Goal: Task Accomplishment & Management: Use online tool/utility

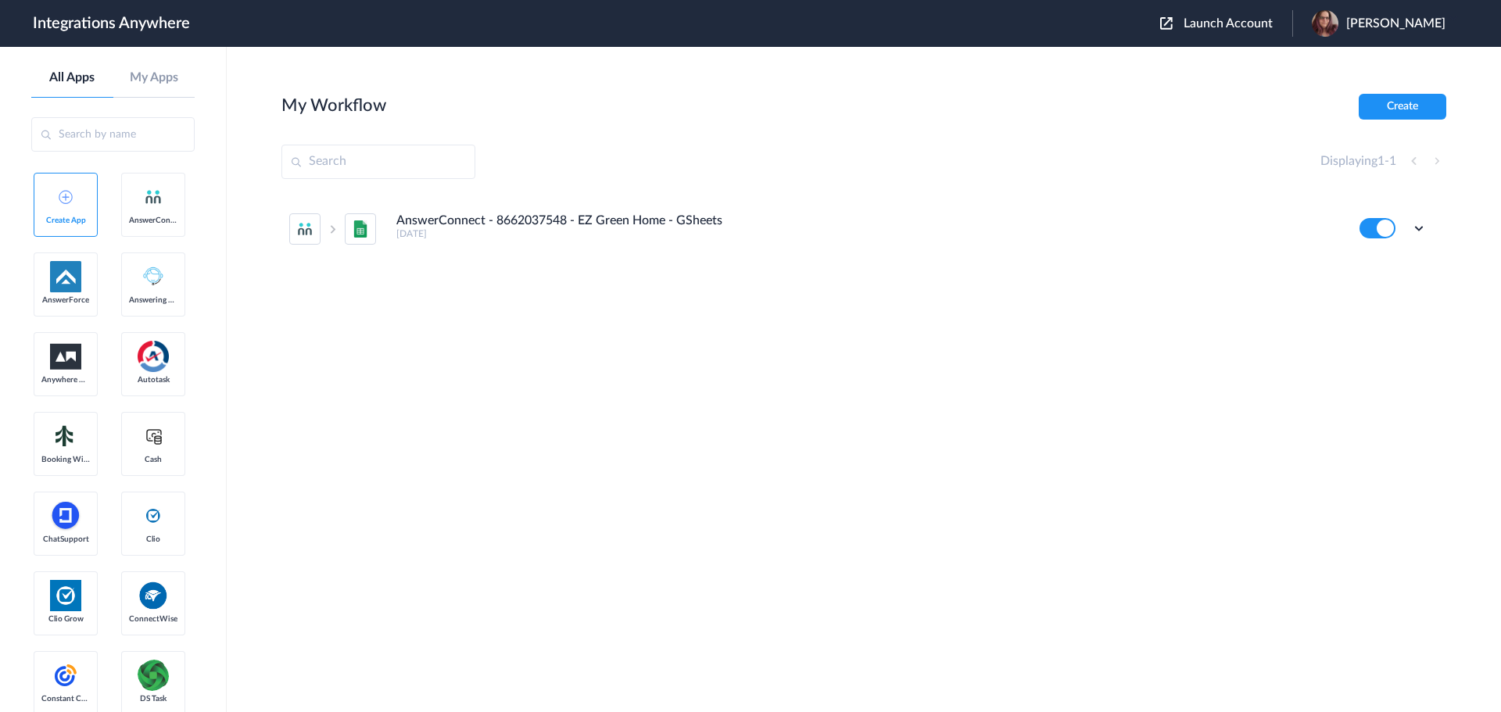
click at [1235, 23] on span "Launch Account" at bounding box center [1227, 23] width 89 height 13
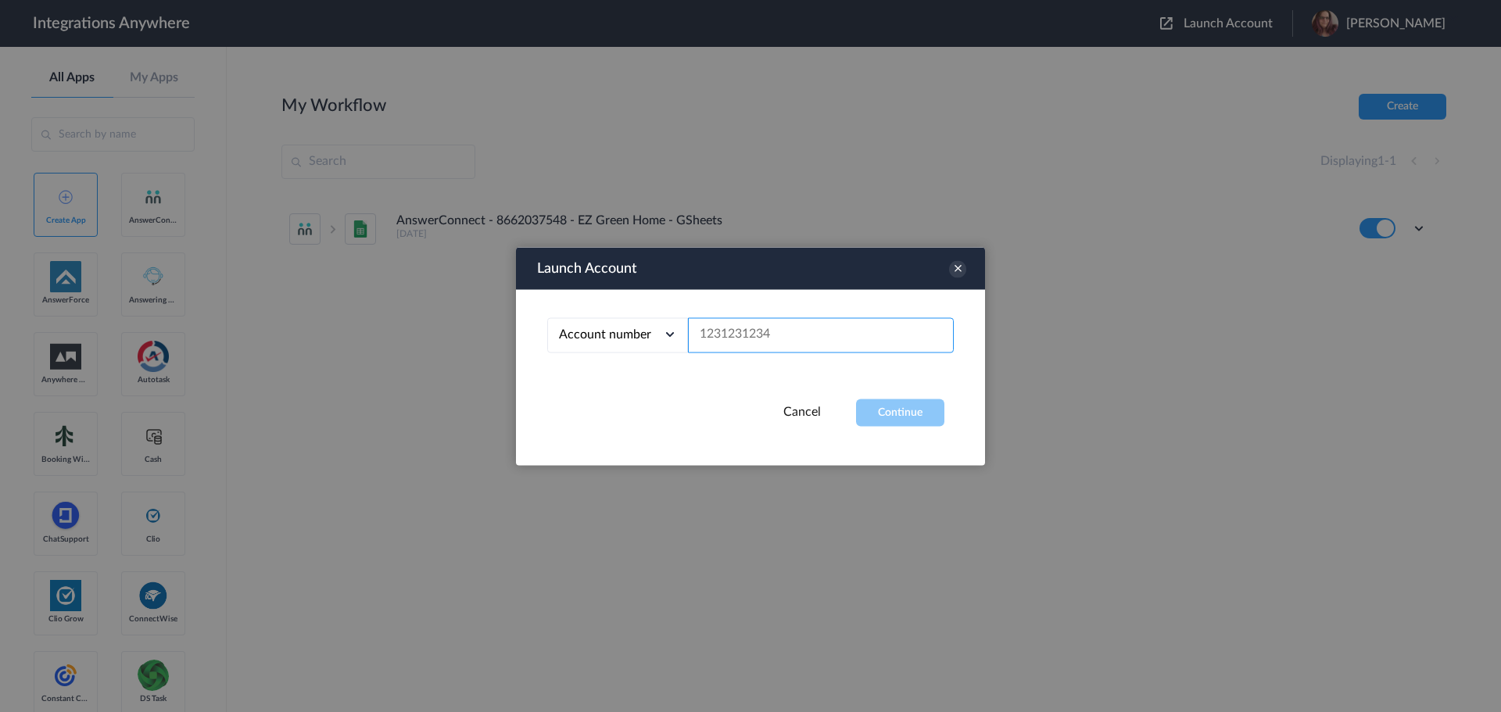
click at [726, 331] on input "text" at bounding box center [821, 334] width 266 height 35
paste input "2524942239"
type input "2524942239"
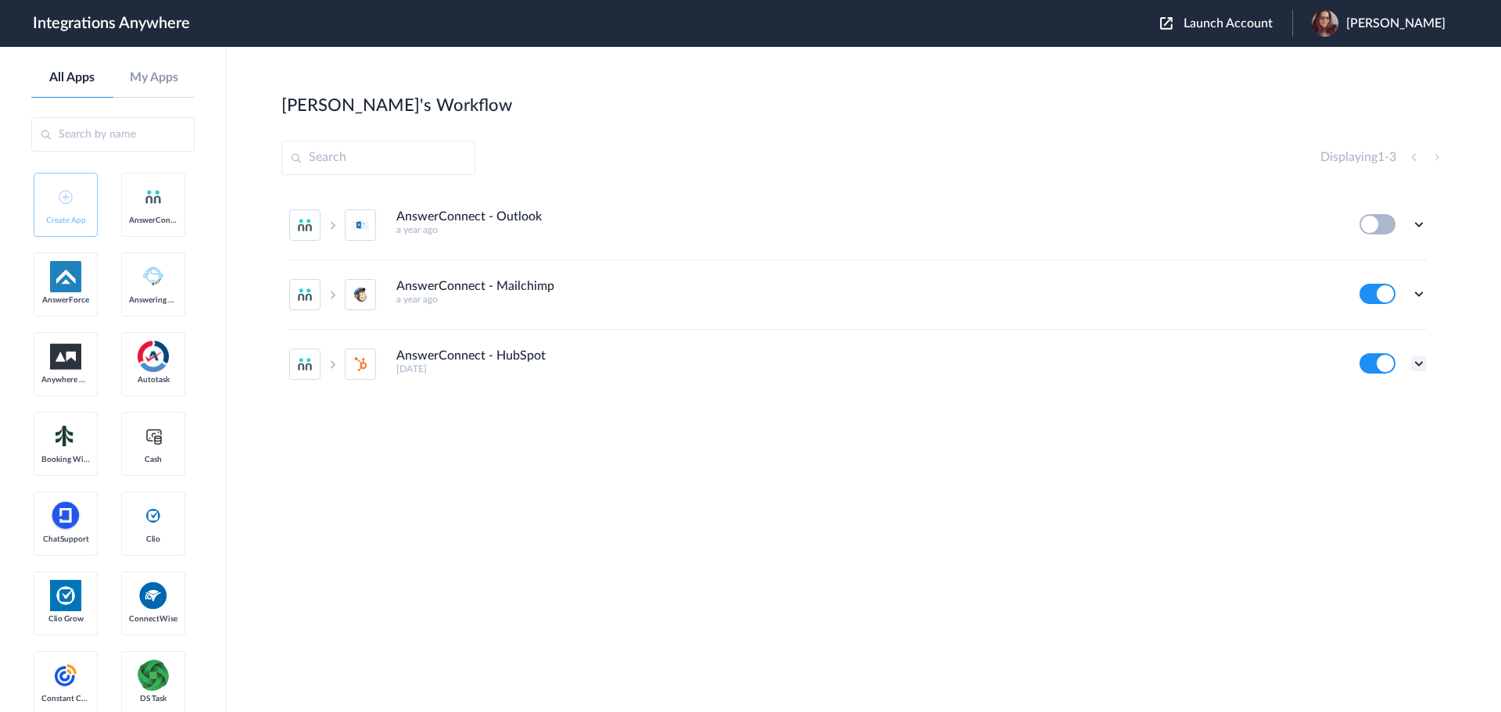
click at [1423, 359] on icon at bounding box center [1419, 364] width 16 height 16
click at [1384, 274] on li "Edit" at bounding box center [1376, 267] width 102 height 29
click at [1422, 295] on icon at bounding box center [1419, 294] width 16 height 16
click at [1402, 327] on li "Edit" at bounding box center [1376, 330] width 102 height 29
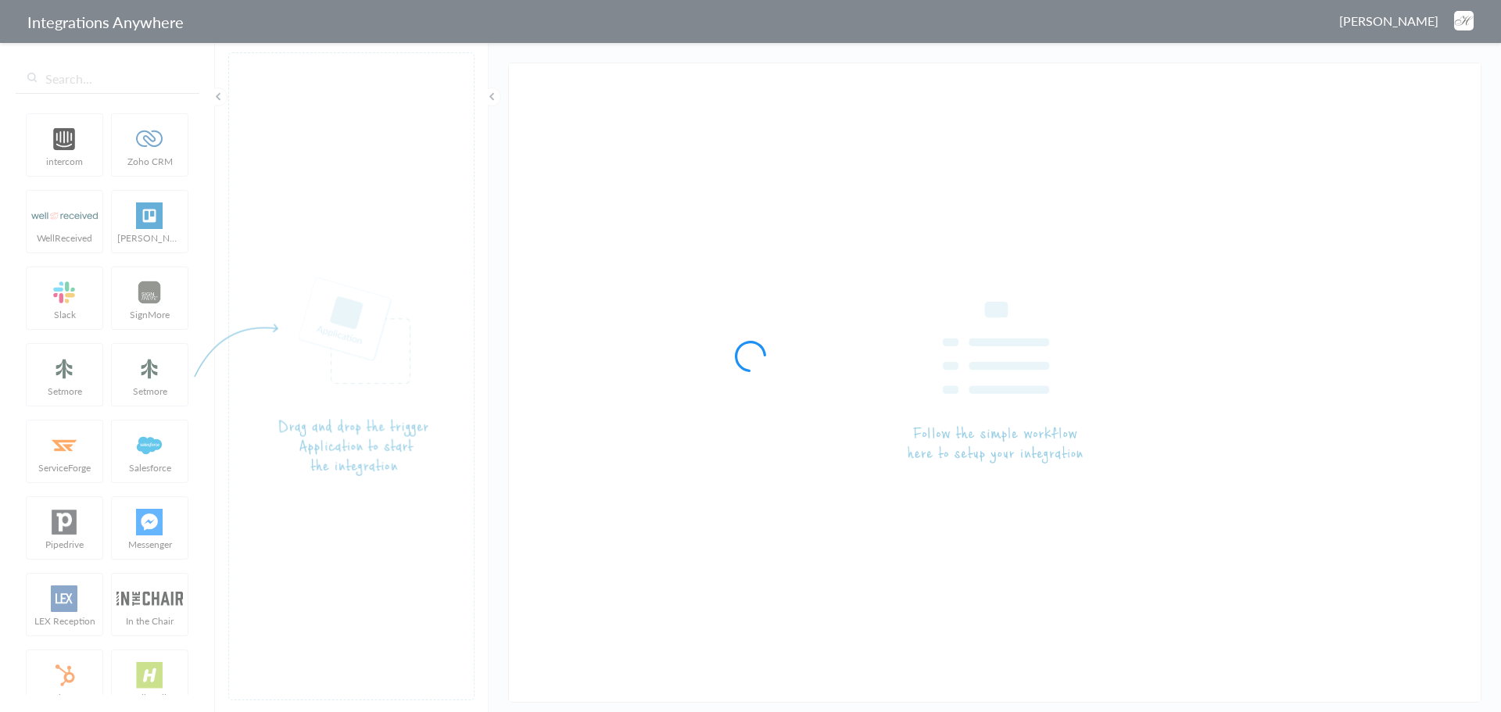
type input "AnswerConnect - HubSpot"
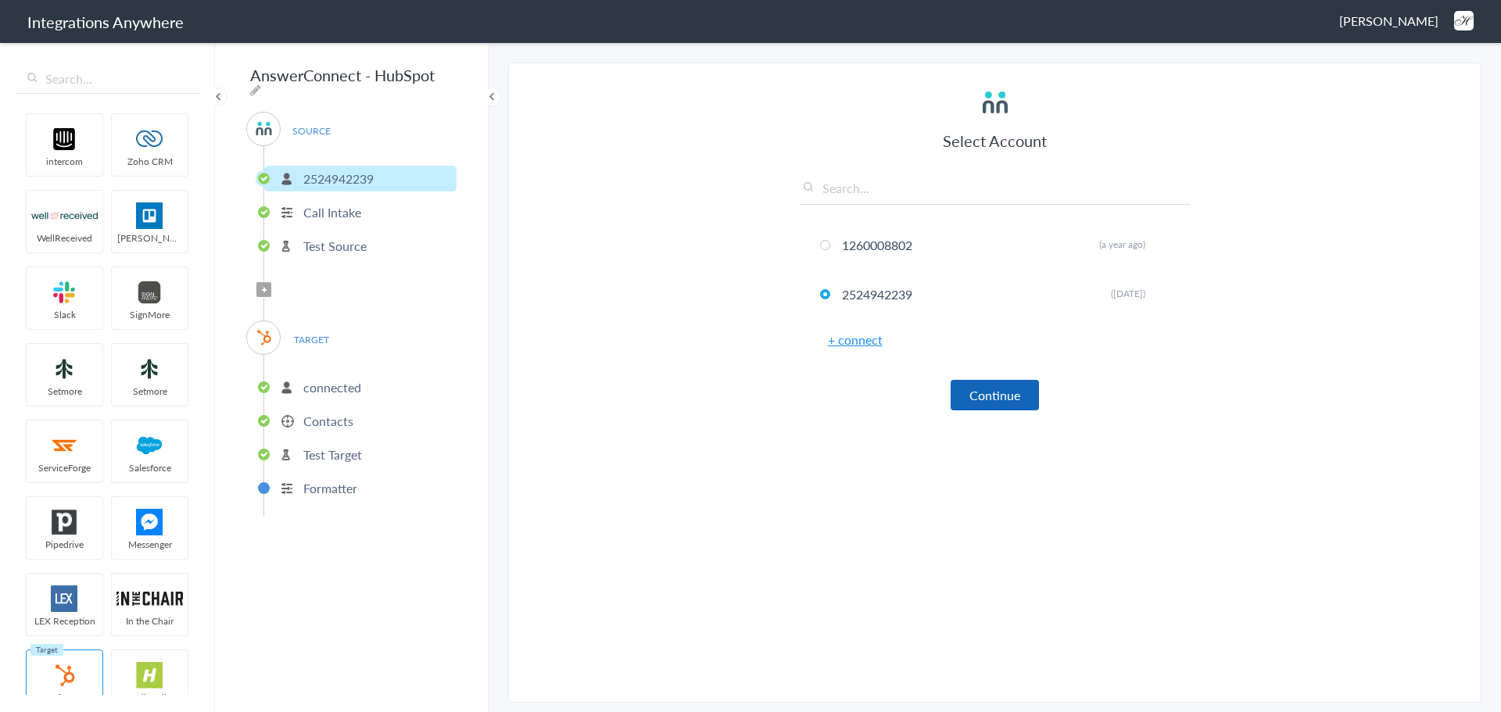
click at [1014, 402] on button "Continue" at bounding box center [995, 395] width 88 height 30
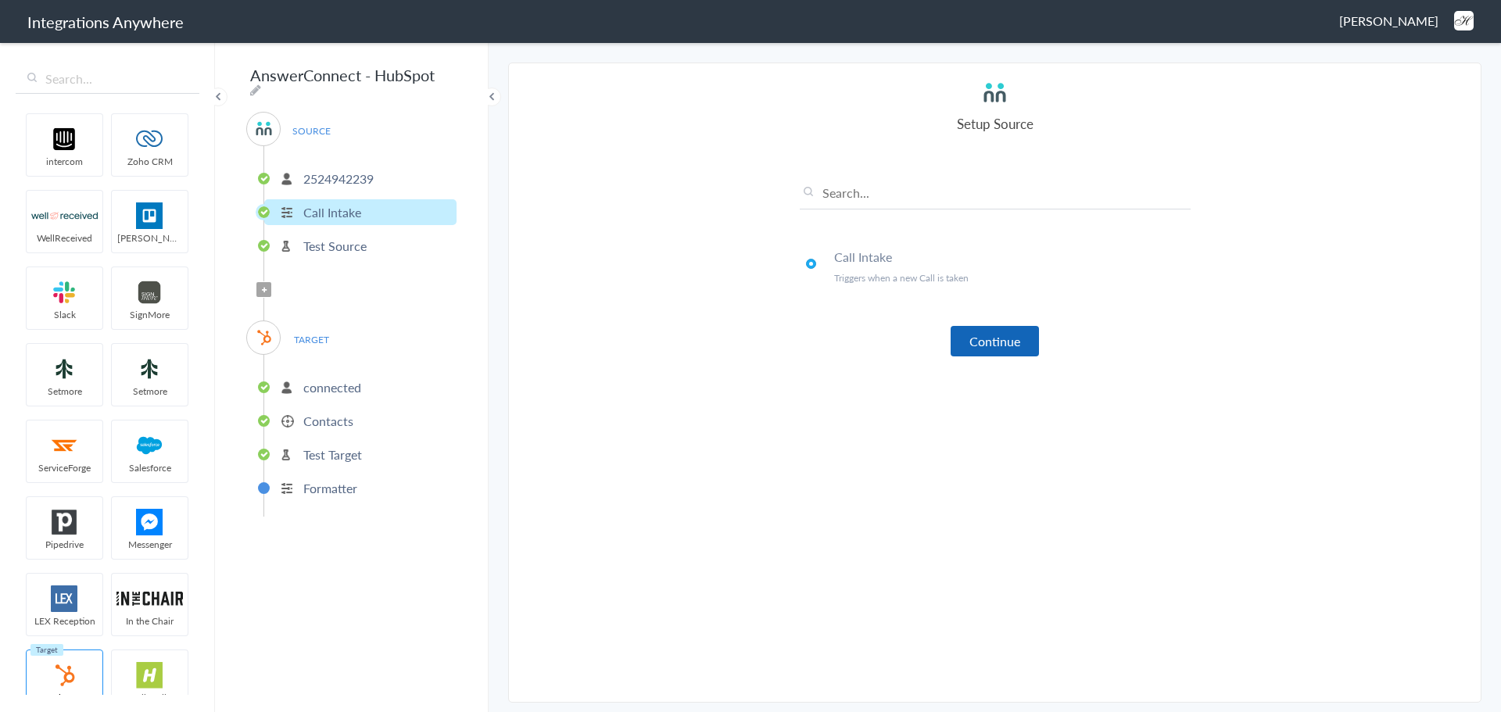
click at [994, 349] on button "Continue" at bounding box center [995, 341] width 88 height 30
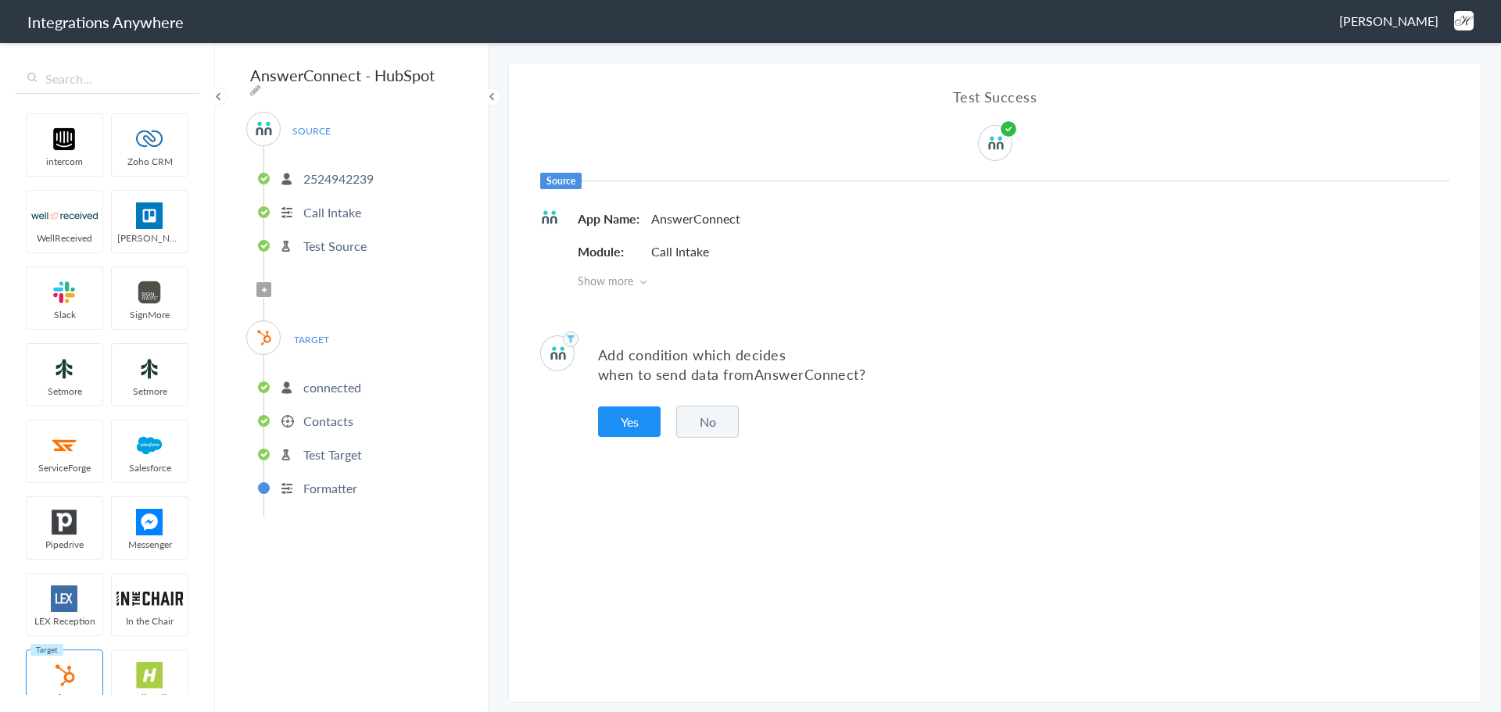
click at [349, 378] on p "connected" at bounding box center [332, 387] width 58 height 18
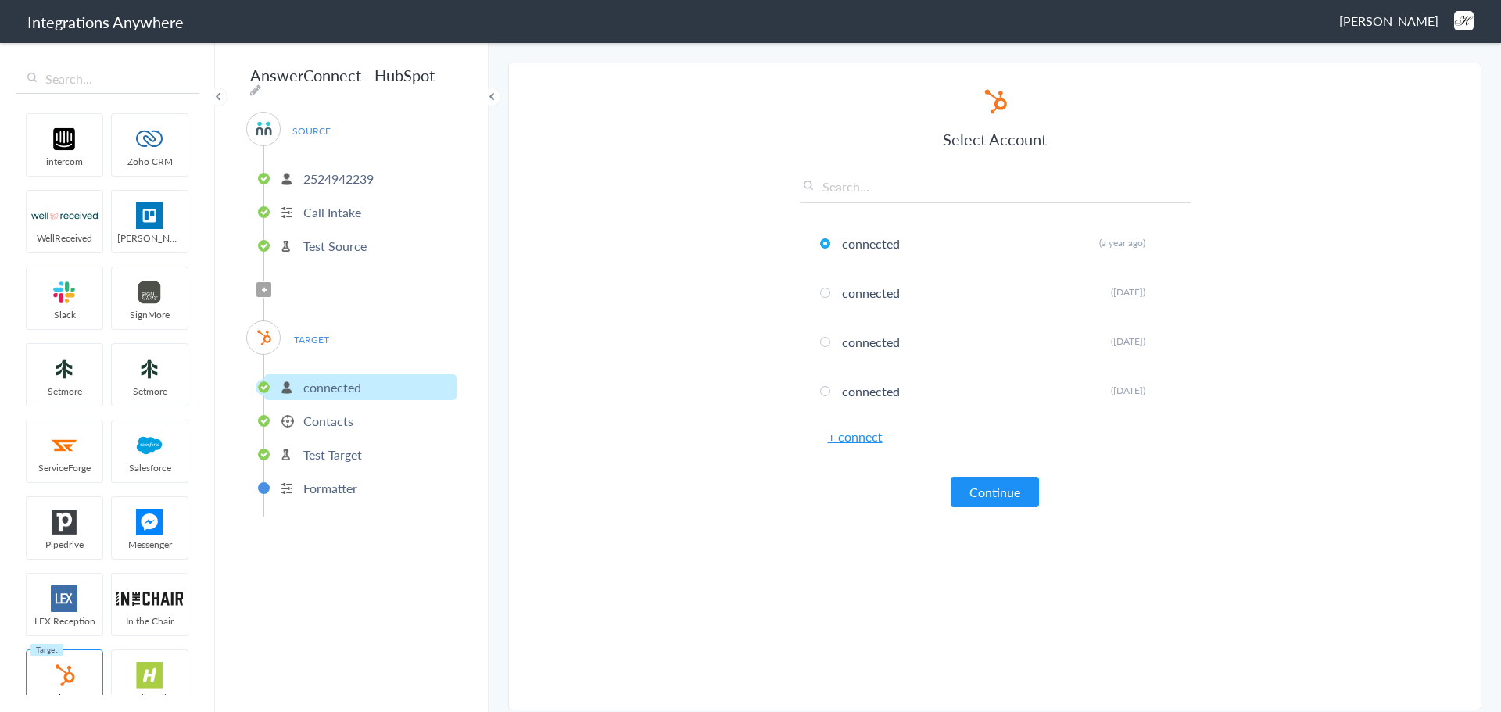
click at [335, 335] on span "TARGET" at bounding box center [310, 339] width 59 height 21
click at [317, 331] on span "TARGET" at bounding box center [310, 339] width 59 height 21
click at [983, 496] on button "Continue" at bounding box center [995, 492] width 88 height 30
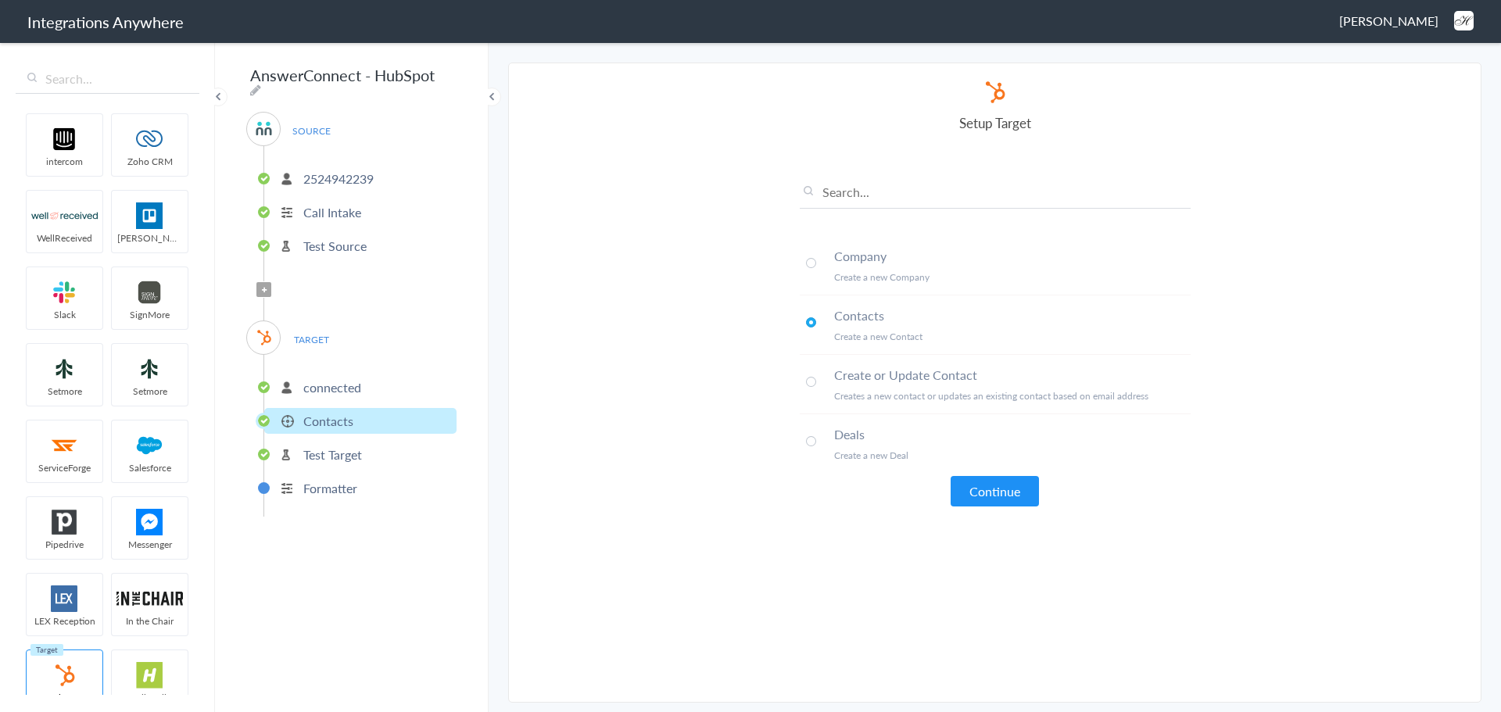
click at [983, 496] on button "Continue" at bounding box center [995, 491] width 88 height 30
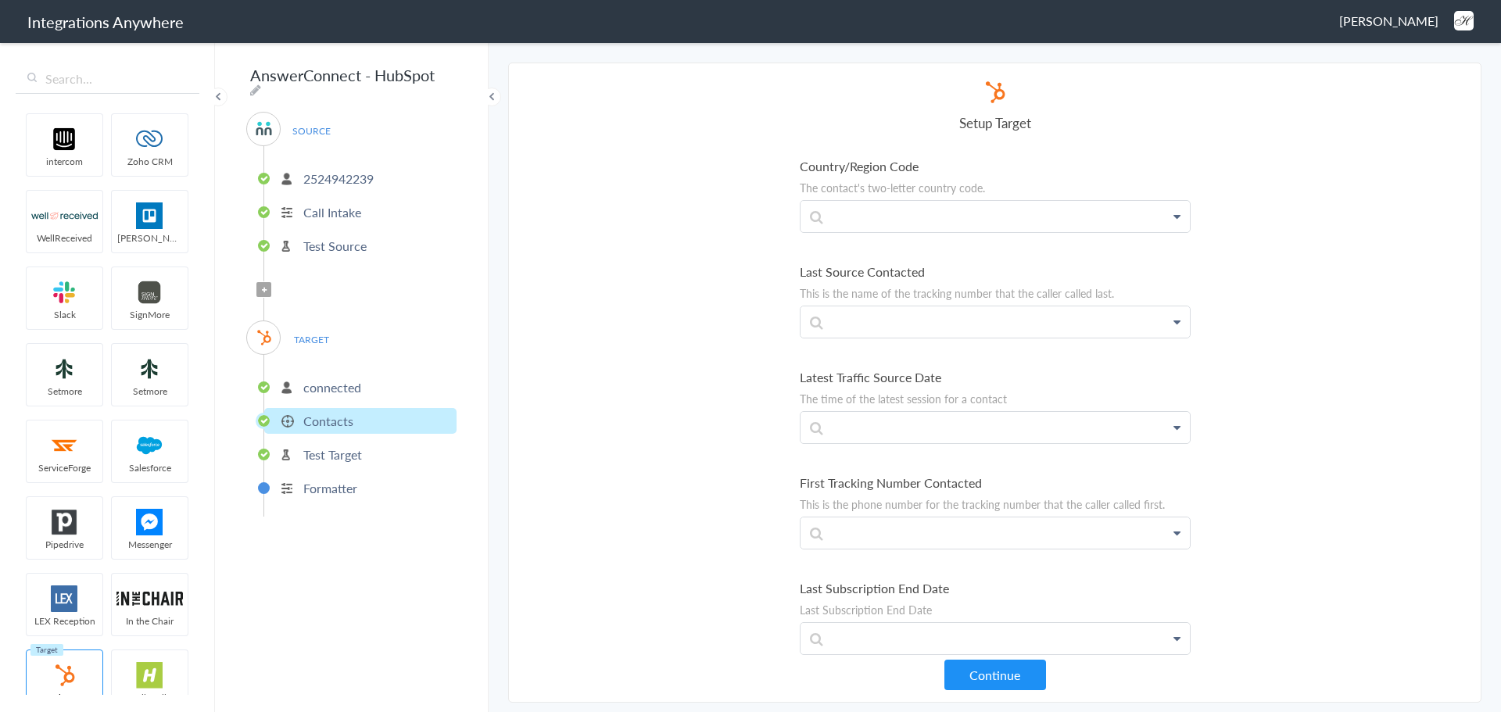
scroll to position [12480, 0]
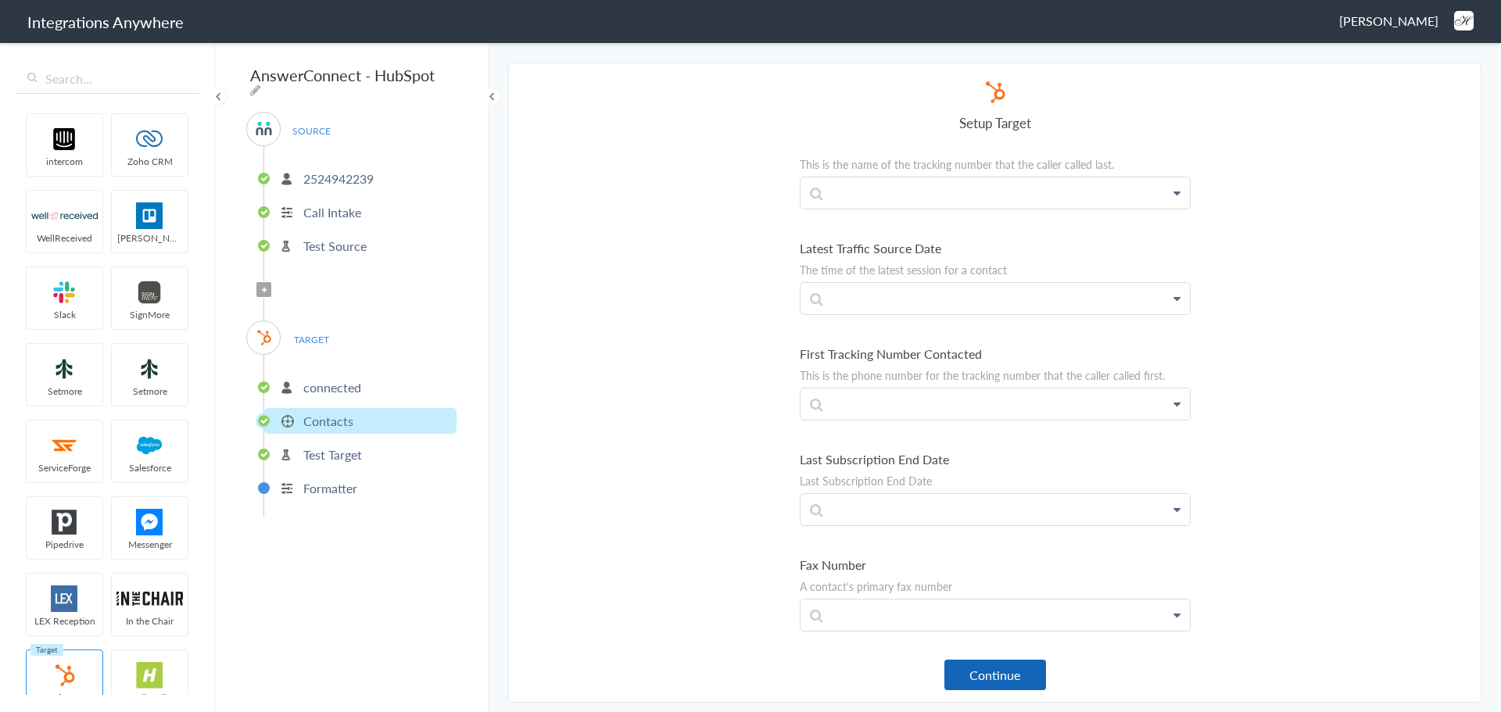
click at [989, 678] on button "Continue" at bounding box center [995, 675] width 102 height 30
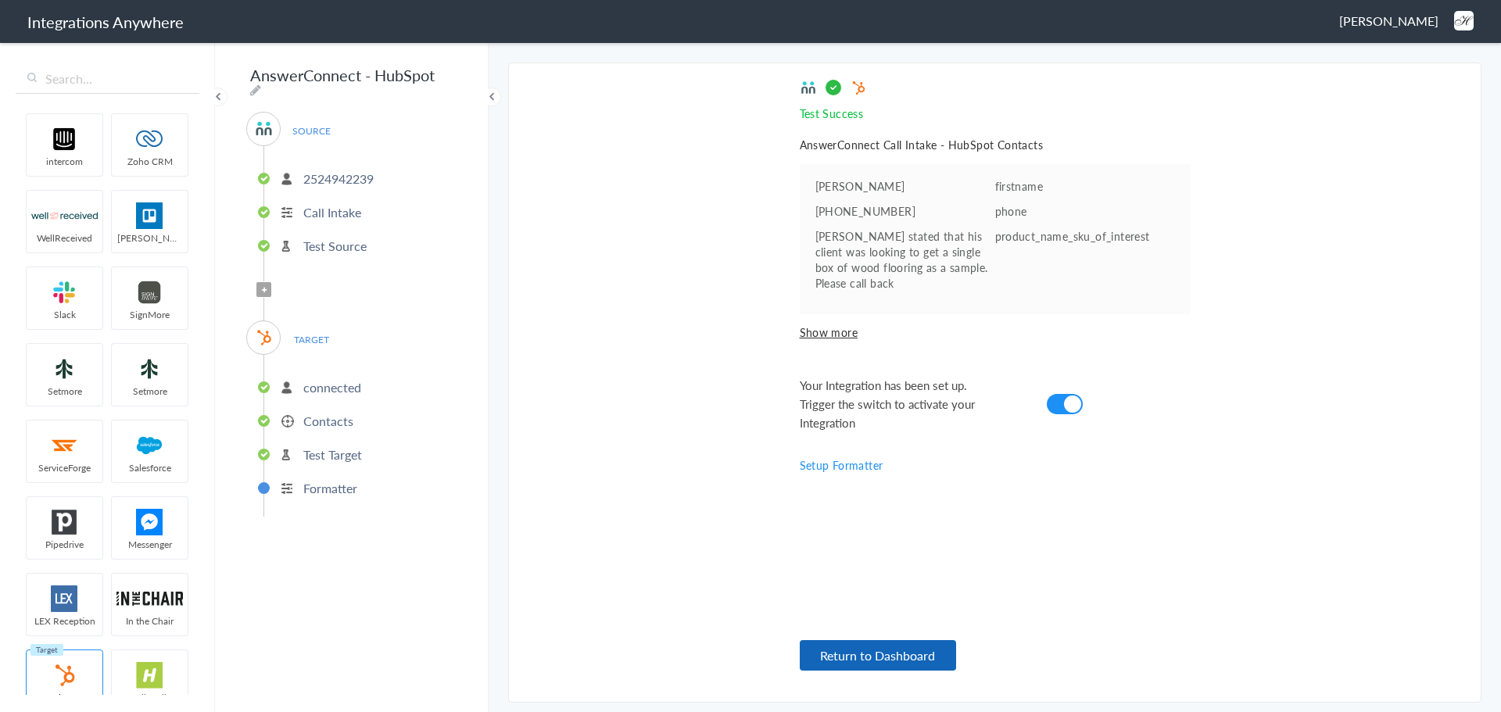
click at [891, 664] on button "Return to Dashboard" at bounding box center [878, 655] width 156 height 30
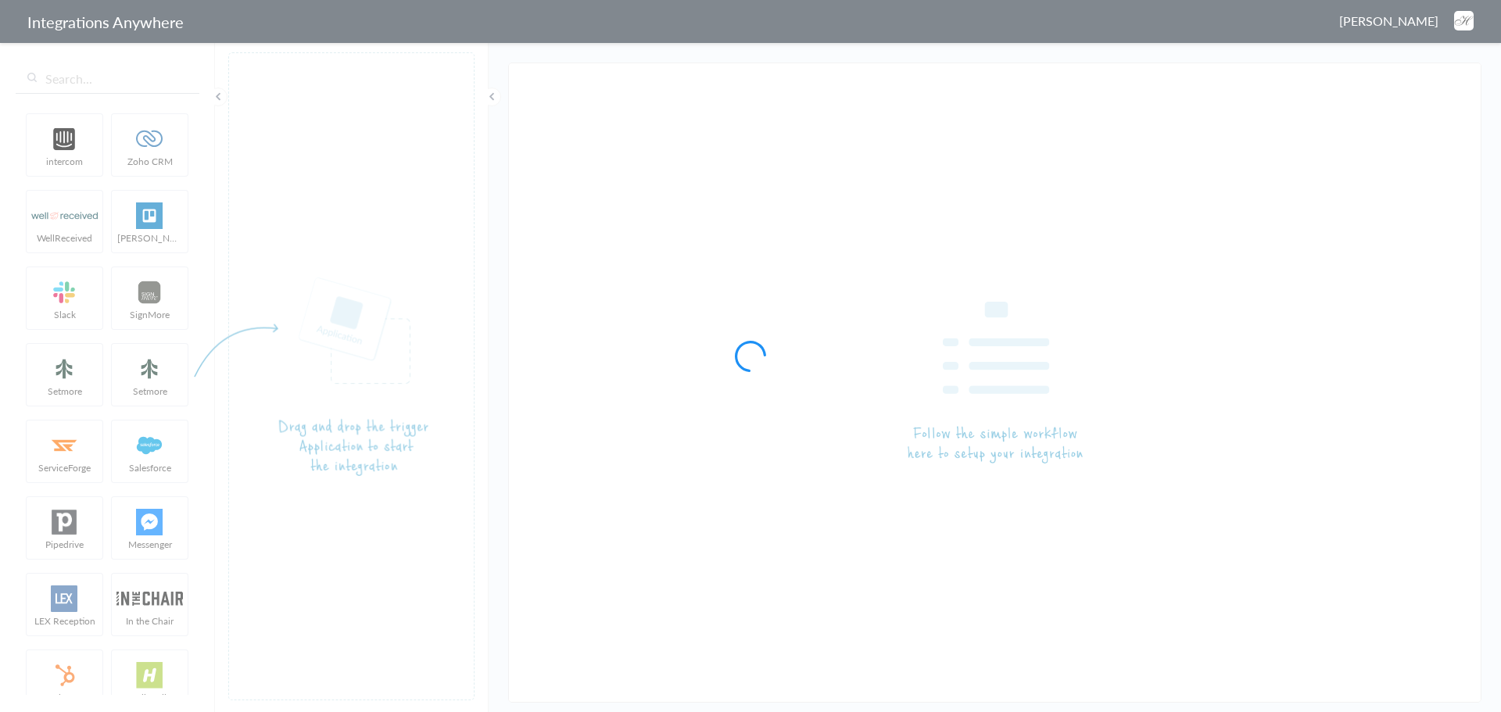
type input "AnswerConnect - Mailchimp"
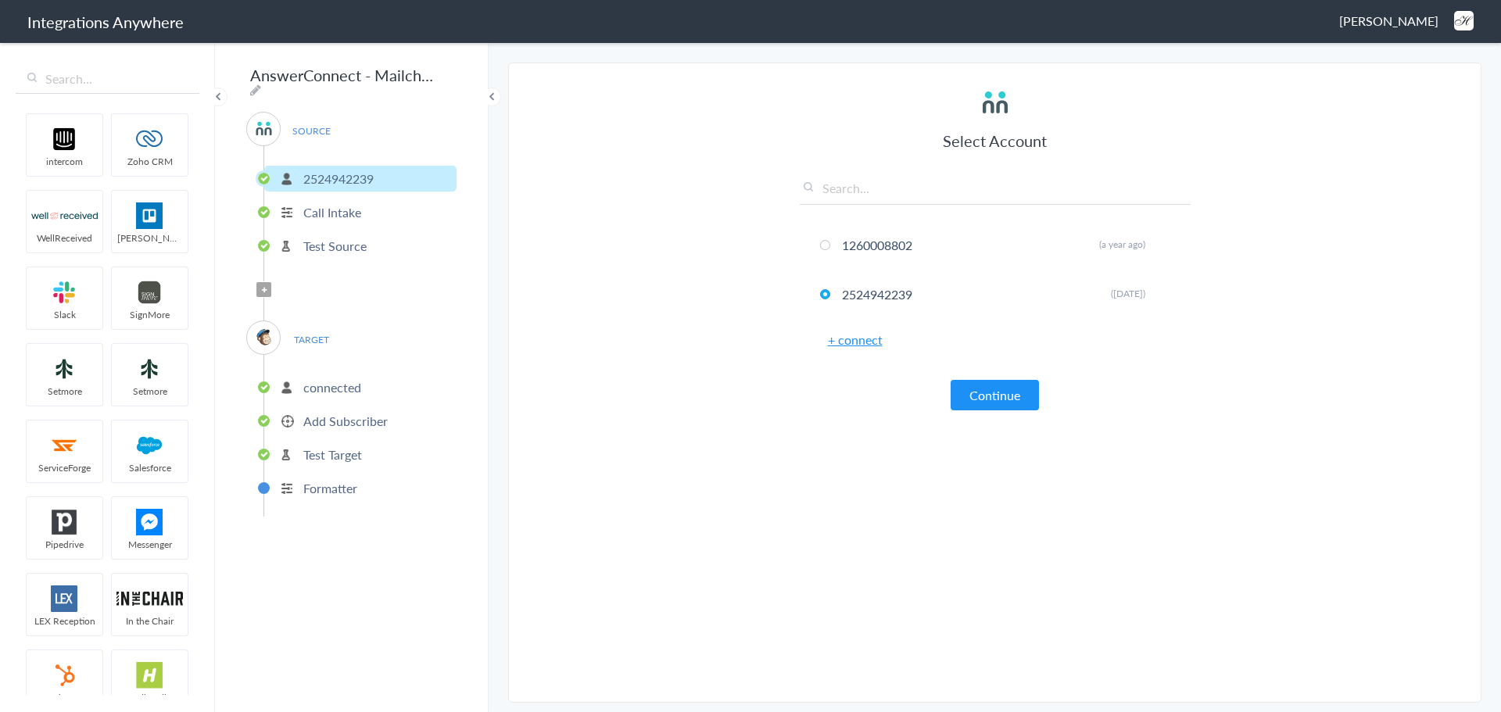
click at [1011, 393] on button "Continue" at bounding box center [995, 395] width 88 height 30
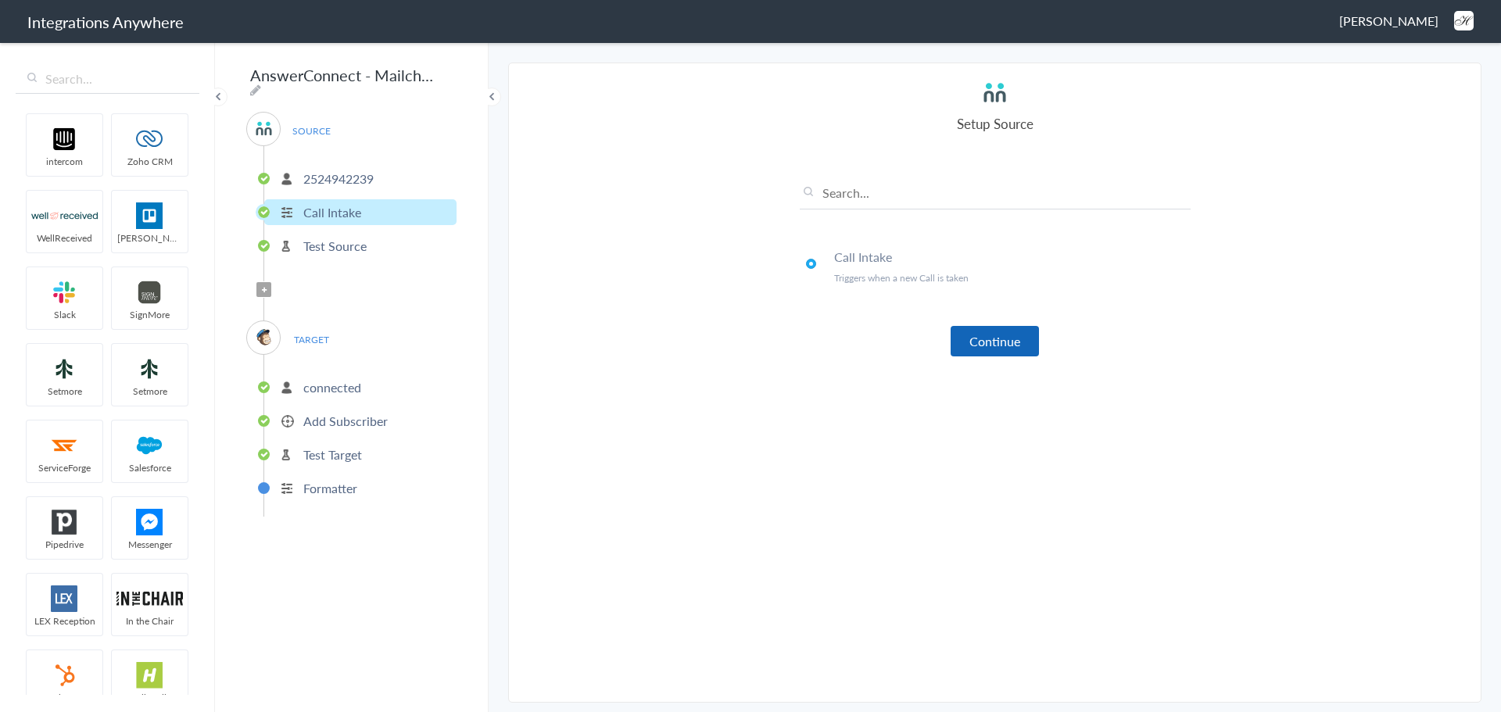
click at [990, 347] on button "Continue" at bounding box center [995, 341] width 88 height 30
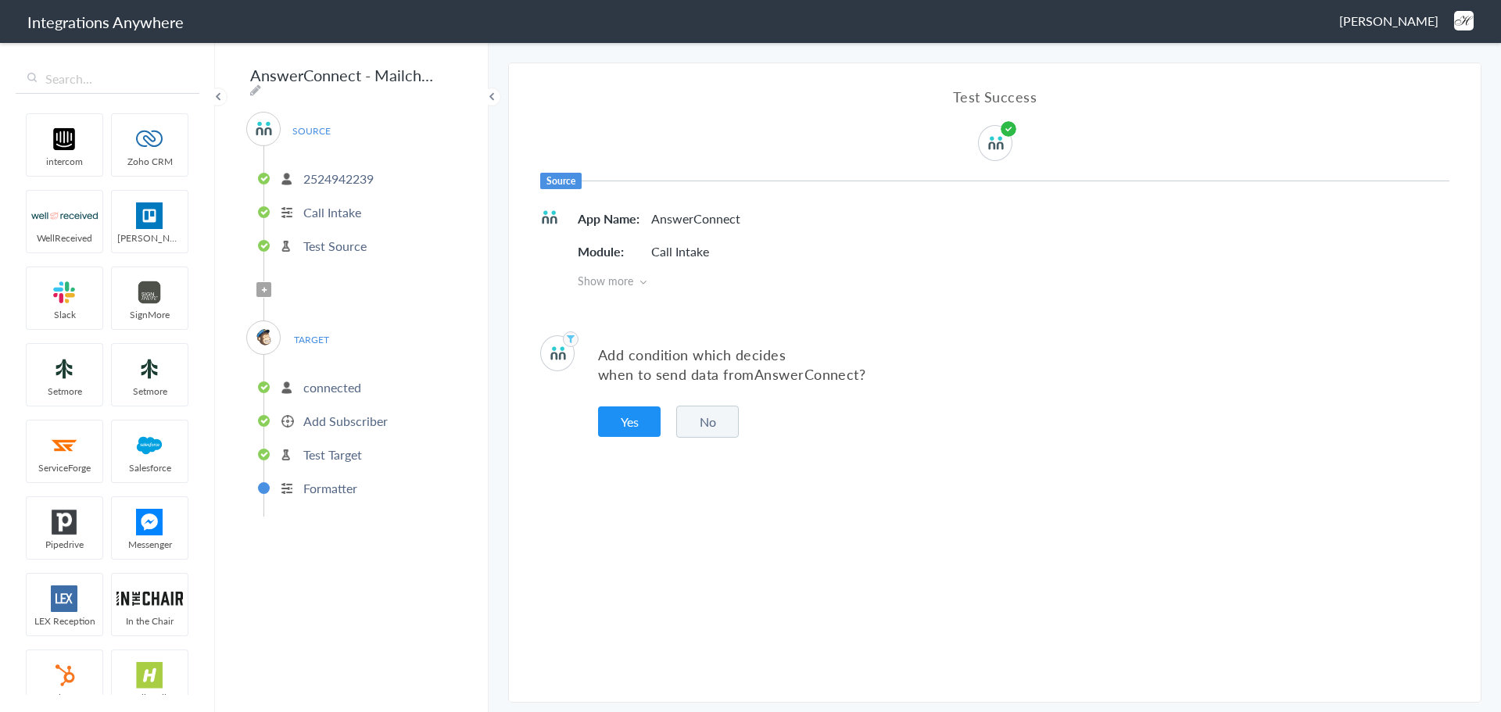
click at [345, 338] on div "TARGET connected Add Subscriber Test Target Formatter" at bounding box center [351, 418] width 210 height 196
click at [366, 386] on li "connected" at bounding box center [360, 387] width 192 height 26
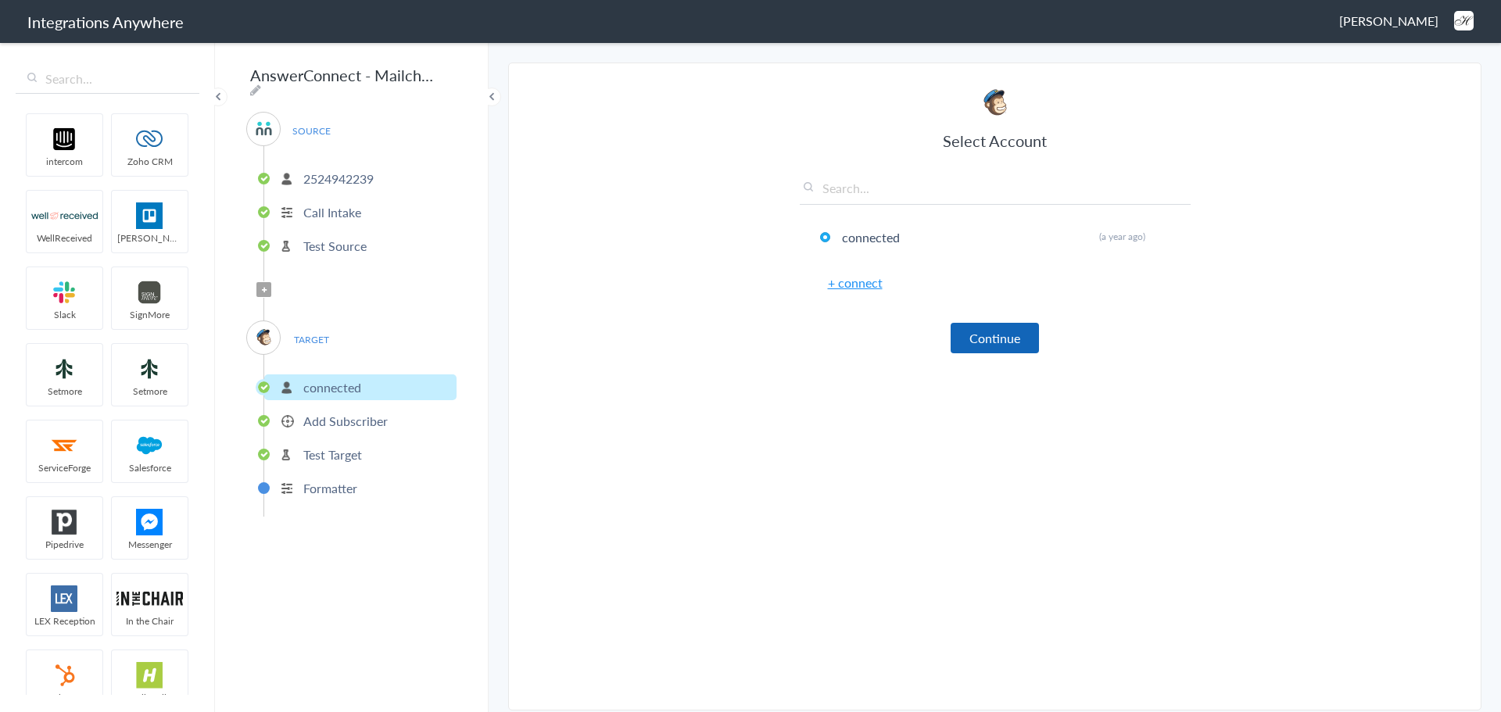
click at [987, 350] on button "Continue" at bounding box center [995, 338] width 88 height 30
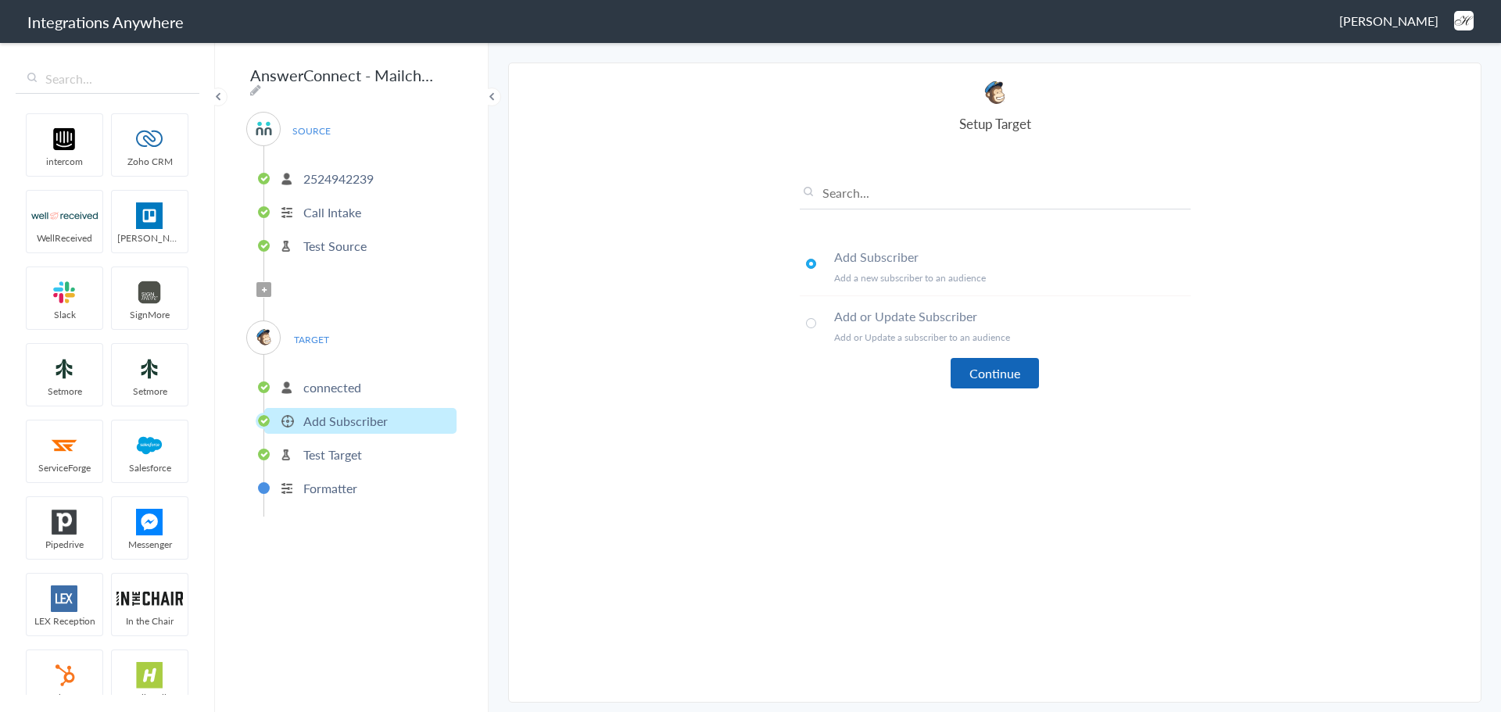
click at [979, 366] on button "Continue" at bounding box center [995, 373] width 88 height 30
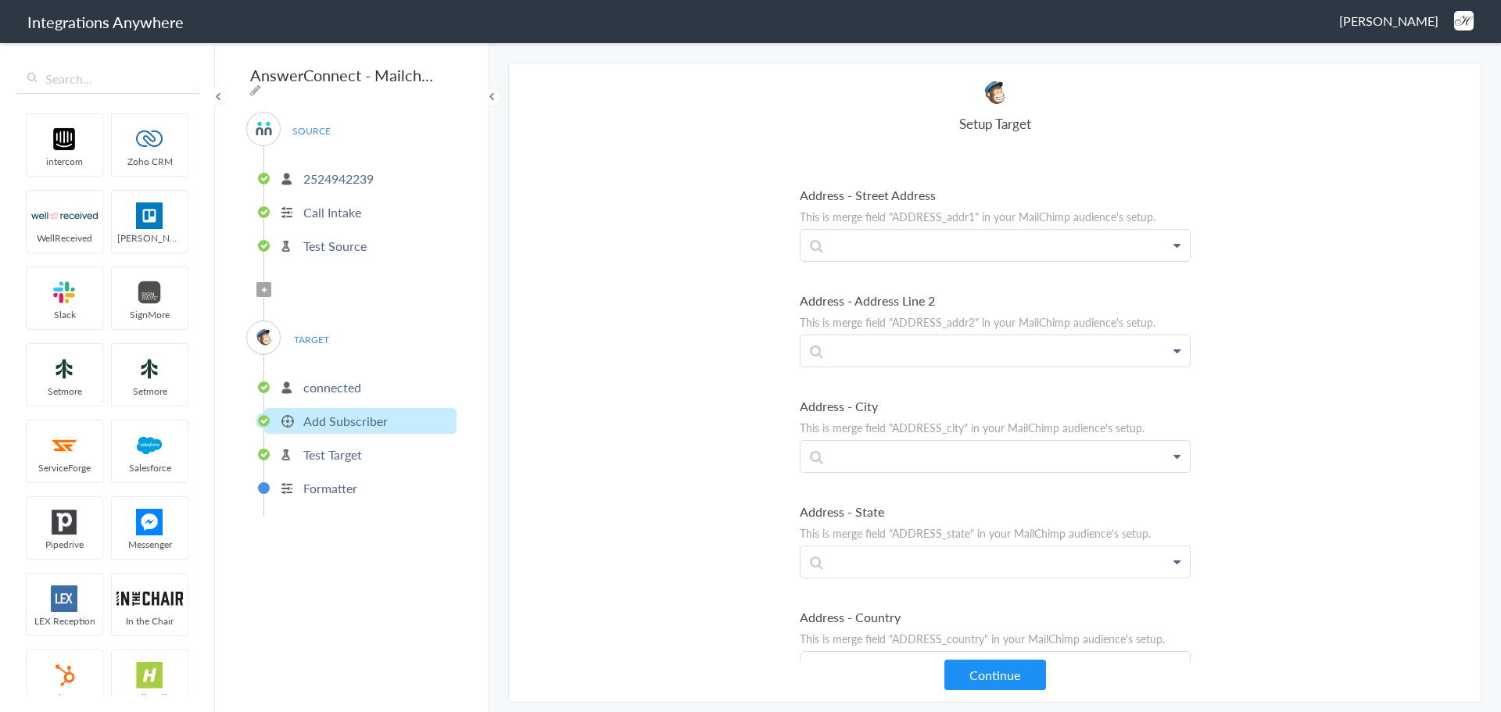
scroll to position [790, 0]
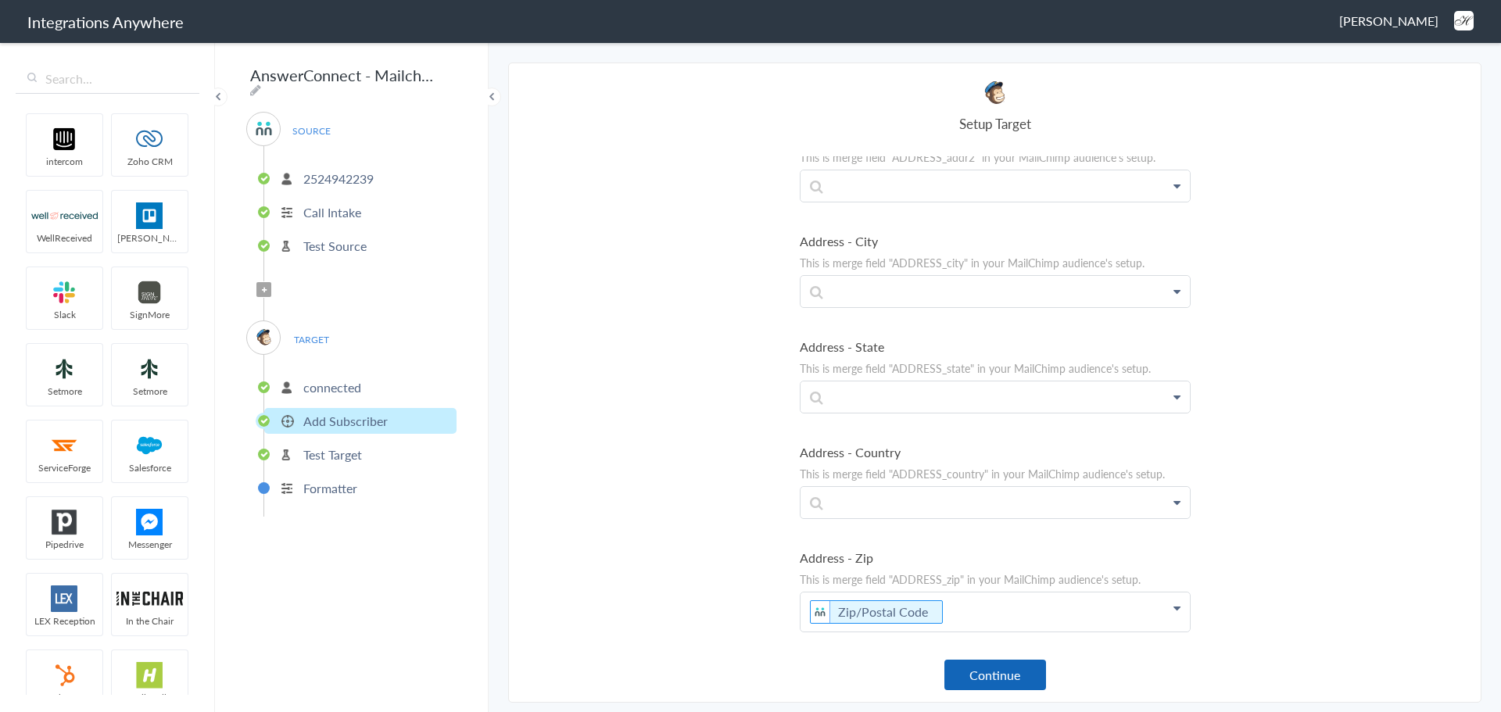
click at [990, 671] on button "Continue" at bounding box center [995, 675] width 102 height 30
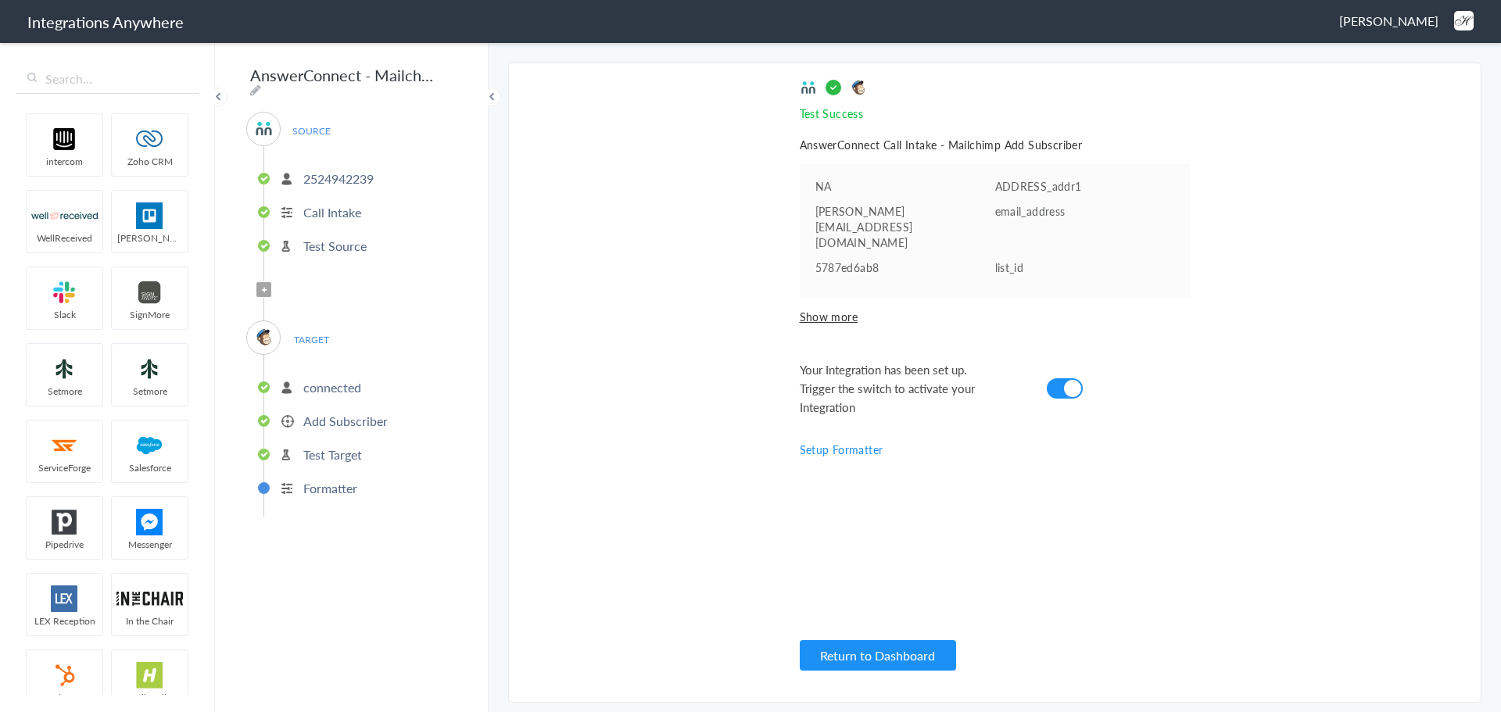
click at [739, 514] on section "Select Account 1260008802 Rename Delete (a year ago) 2524942239 Rename Delete (…" at bounding box center [994, 383] width 973 height 640
